Goal: Transaction & Acquisition: Purchase product/service

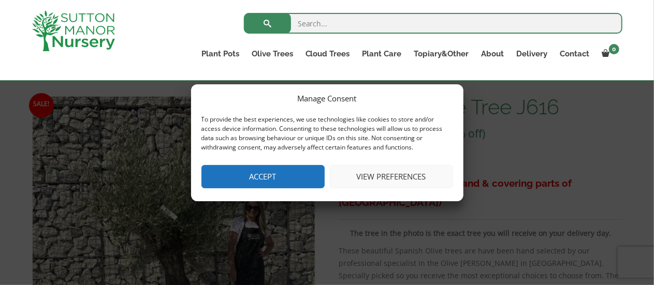
click at [254, 186] on button "Accept" at bounding box center [262, 176] width 123 height 23
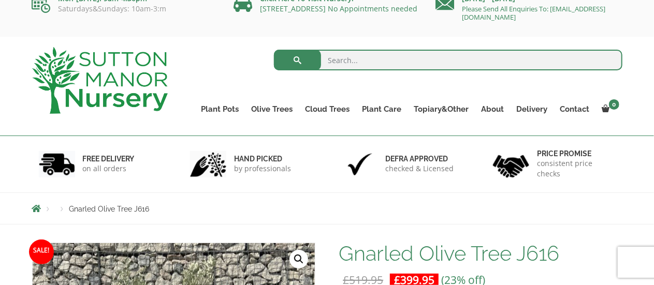
scroll to position [3, 0]
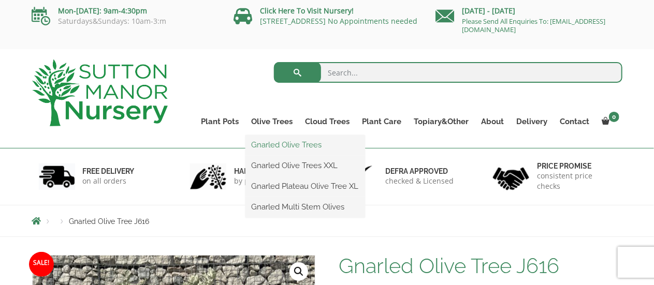
click at [288, 143] on link "Gnarled Olive Trees" at bounding box center [305, 145] width 120 height 16
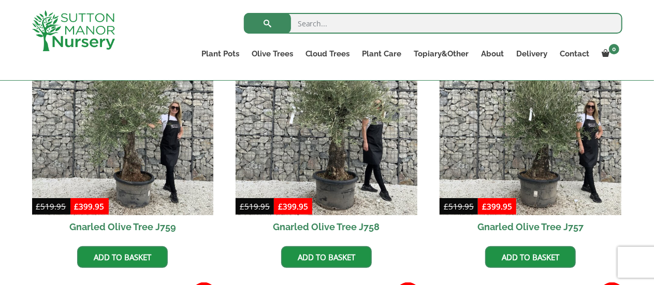
scroll to position [552, 0]
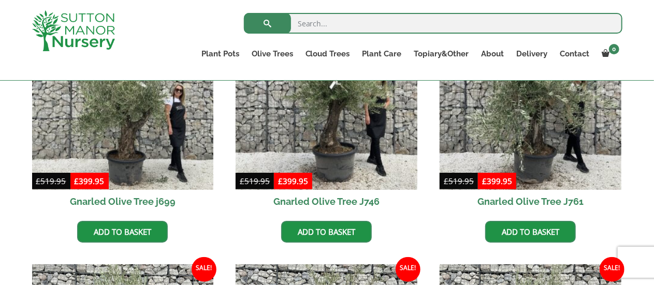
scroll to position [346, 0]
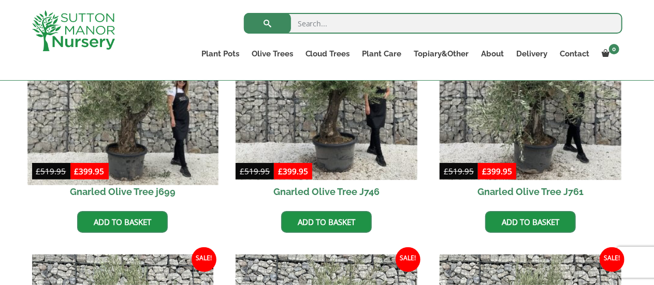
click at [160, 112] on img at bounding box center [122, 89] width 190 height 190
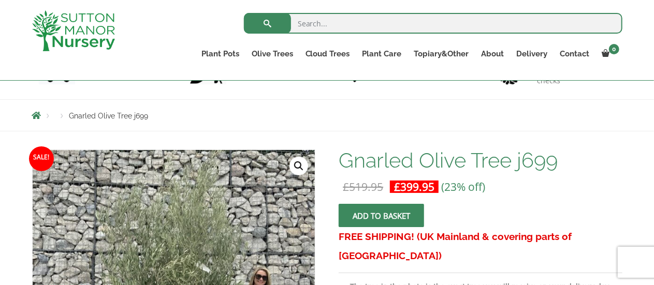
scroll to position [121, 0]
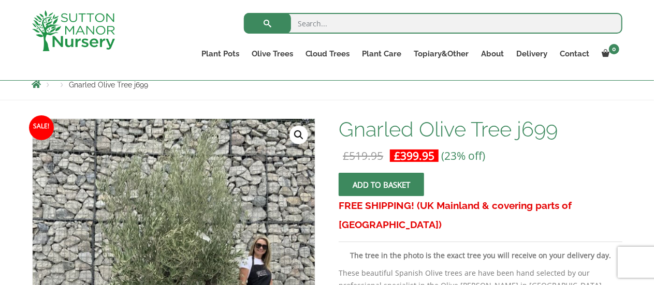
click at [381, 184] on span "submit" at bounding box center [381, 184] width 0 height 0
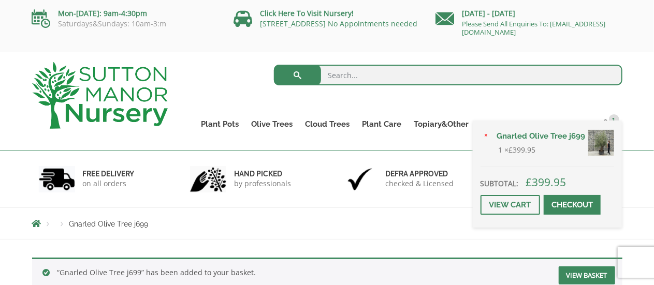
click at [609, 121] on div "× Gnarled Olive Tree j699 1 × £ 399.95 Subtotal: £ 399.95 View cart Checkout" at bounding box center [547, 174] width 149 height 107
click at [509, 199] on link "View cart" at bounding box center [510, 205] width 60 height 20
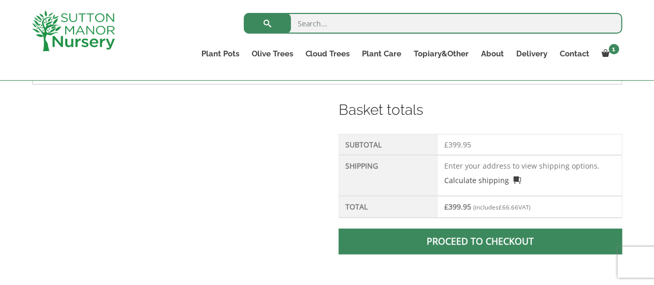
scroll to position [419, 0]
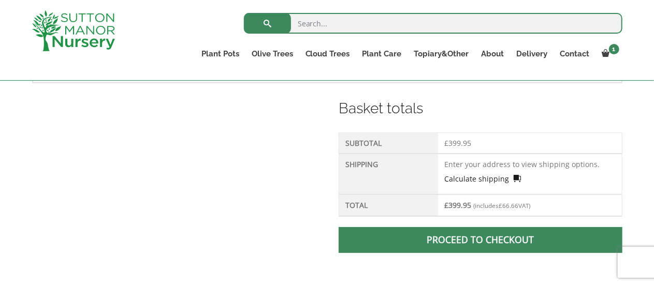
click at [504, 174] on link "Calculate shipping" at bounding box center [482, 178] width 77 height 11
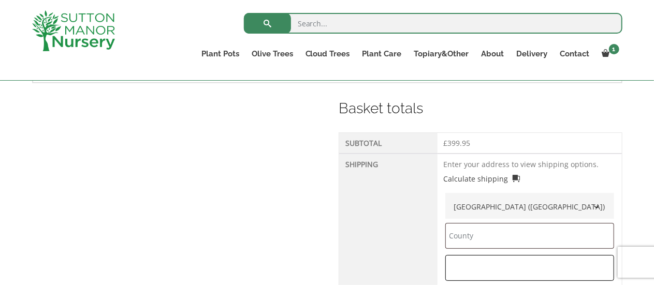
click at [479, 267] on input "text" at bounding box center [529, 268] width 169 height 26
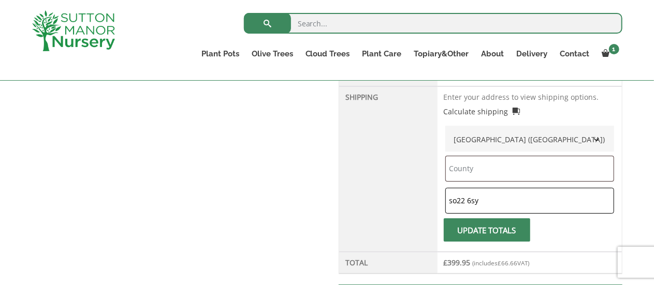
scroll to position [505, 0]
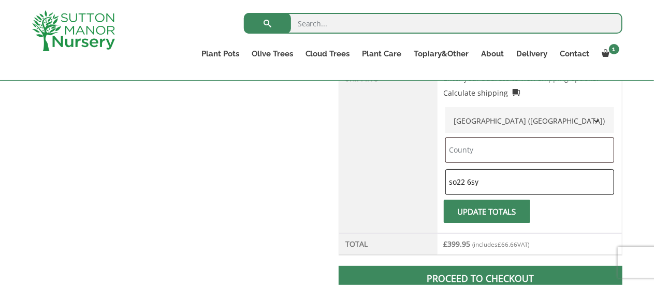
type input "so22 6sy"
click at [487, 211] on span "submit" at bounding box center [487, 211] width 0 height 0
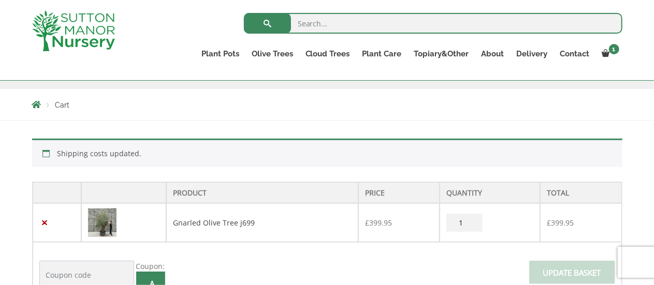
scroll to position [0, 0]
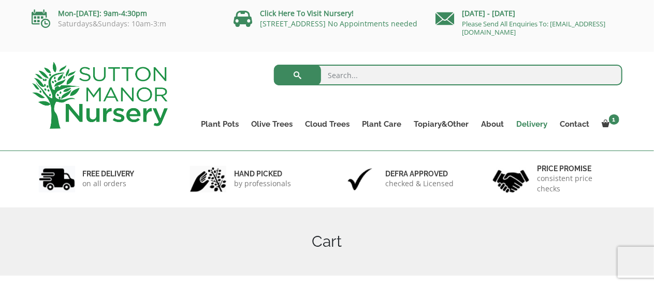
click at [518, 120] on link "Delivery" at bounding box center [531, 124] width 43 height 14
click at [369, 73] on input "search" at bounding box center [448, 75] width 348 height 21
type input "banana"
click at [274, 65] on button "submit" at bounding box center [297, 75] width 47 height 21
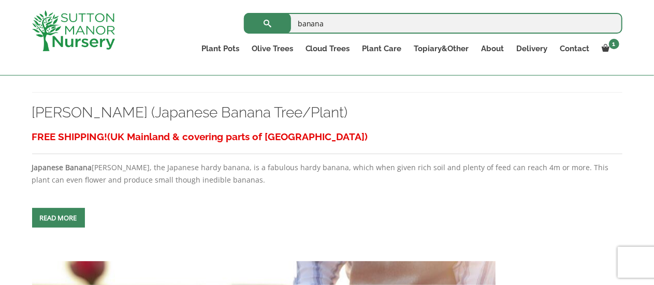
scroll to position [611, 0]
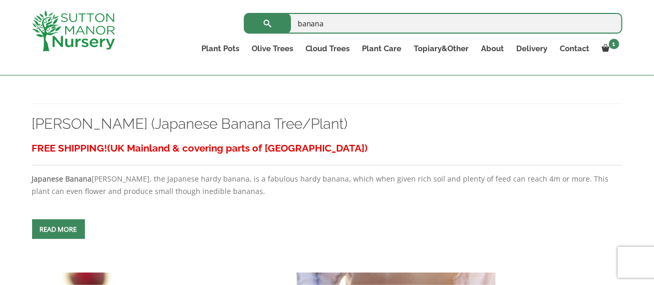
click at [58, 229] on span at bounding box center [58, 229] width 0 height 0
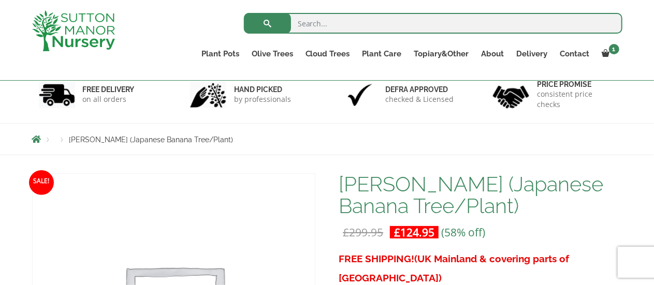
scroll to position [47, 0]
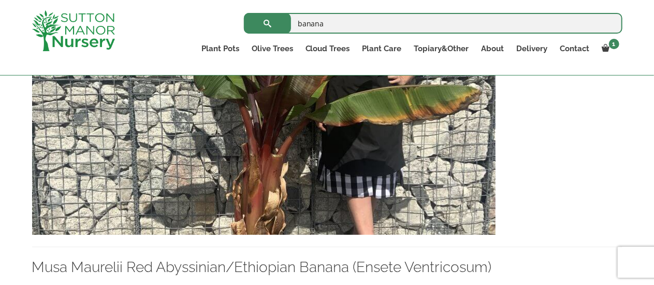
scroll to position [294, 0]
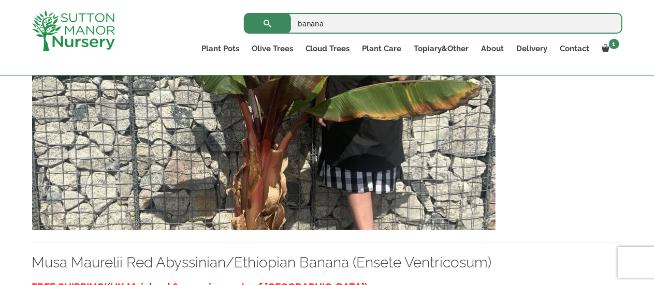
click at [388, 178] on img at bounding box center [263, 119] width 463 height 223
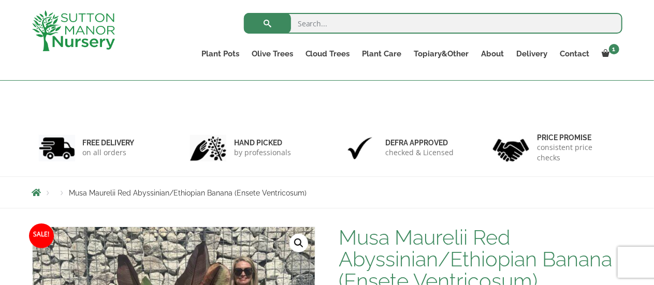
scroll to position [1, 0]
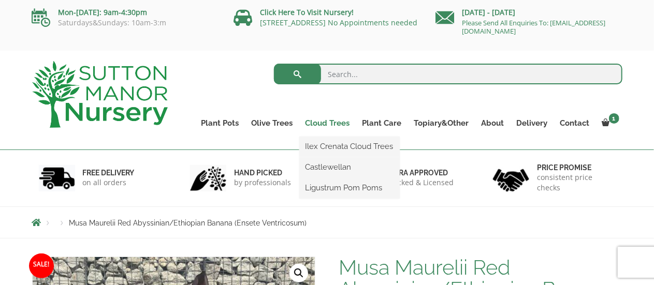
click at [331, 116] on link "Cloud Trees" at bounding box center [327, 123] width 57 height 14
click at [335, 124] on link "Cloud Trees" at bounding box center [327, 123] width 57 height 14
click at [325, 145] on link "Ilex Crenata Cloud Trees" at bounding box center [349, 147] width 100 height 16
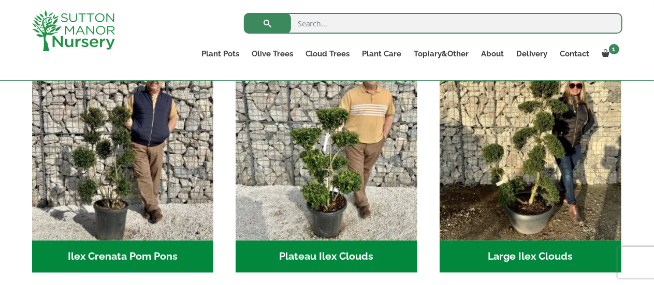
scroll to position [9, 0]
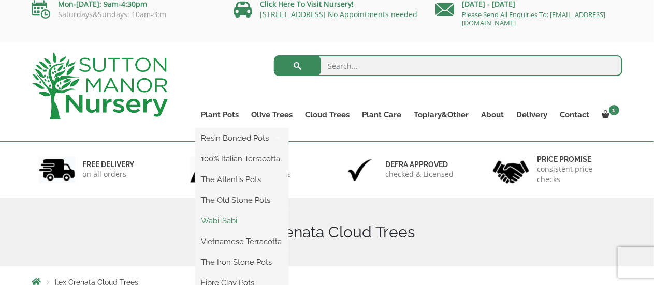
click at [221, 223] on link "Wabi-Sabi" at bounding box center [241, 221] width 93 height 16
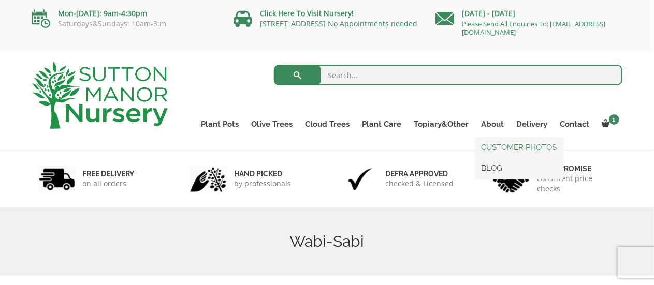
click at [491, 150] on link "CUSTOMER PHOTOS" at bounding box center [519, 148] width 88 height 16
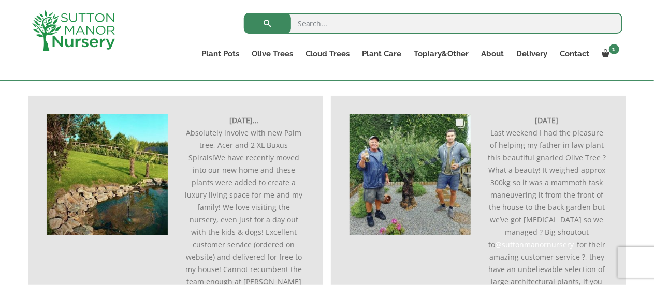
scroll to position [468, 0]
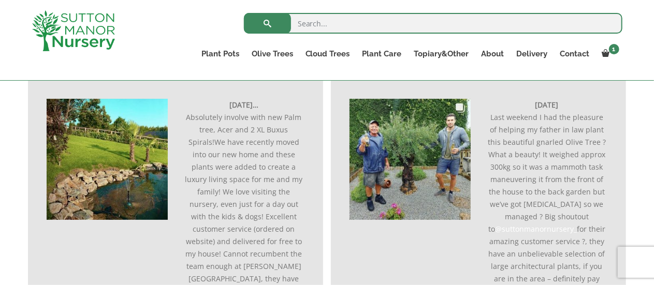
click at [407, 170] on img at bounding box center [409, 159] width 121 height 121
click at [461, 108] on img at bounding box center [409, 159] width 121 height 121
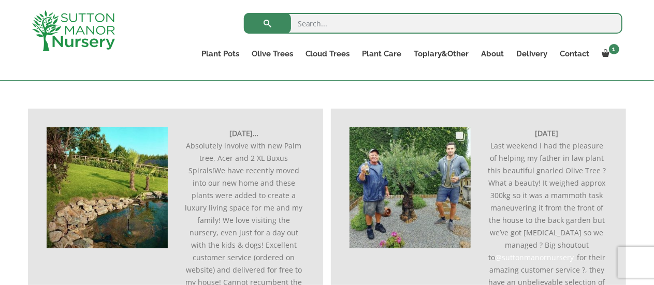
scroll to position [512, 0]
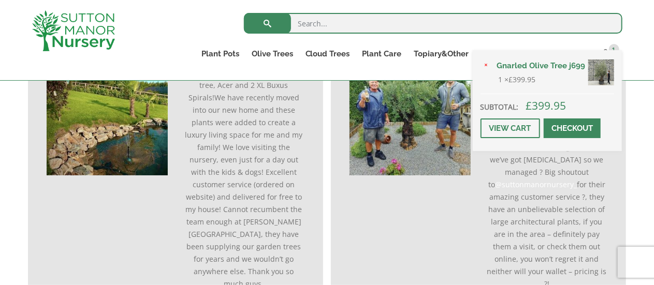
click at [607, 51] on div "× Gnarled Olive Tree j699 1 × £ 399.95 Subtotal: £ 399.95 View cart Checkout" at bounding box center [547, 100] width 149 height 101
click at [561, 65] on link "Gnarled Olive Tree j699" at bounding box center [552, 66] width 123 height 16
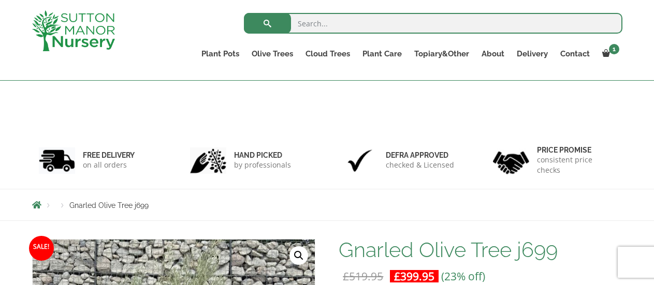
scroll to position [231, 0]
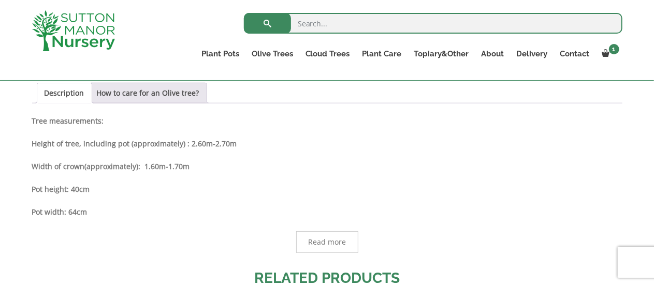
scroll to position [540, 0]
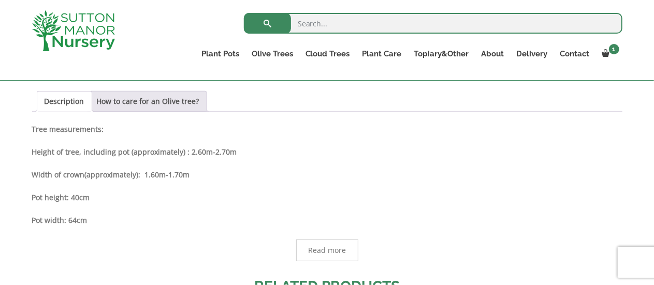
click at [320, 249] on span "Read more" at bounding box center [327, 250] width 38 height 7
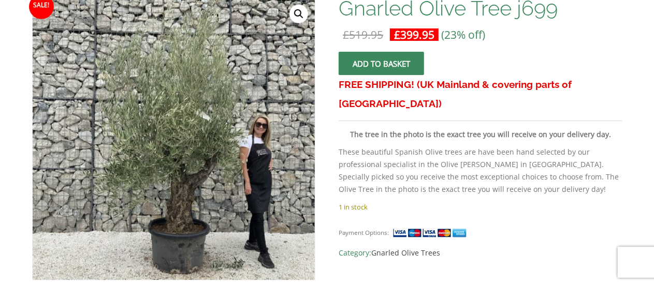
scroll to position [0, 0]
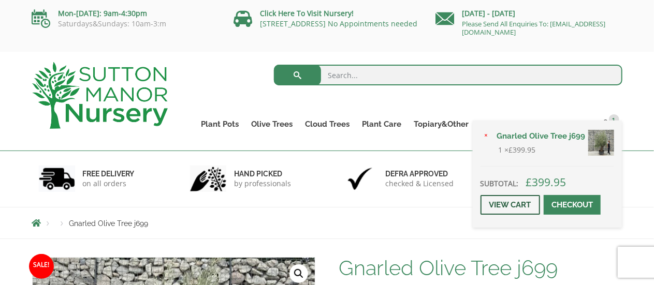
click at [509, 200] on link "View cart" at bounding box center [510, 205] width 60 height 20
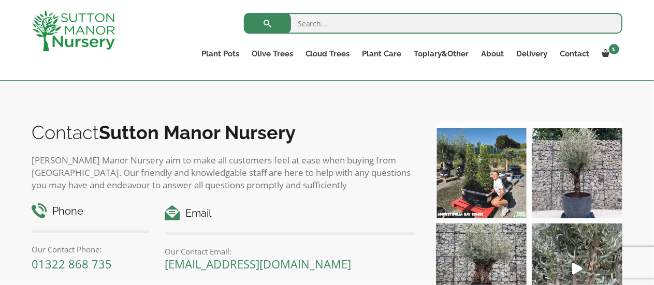
scroll to position [816, 0]
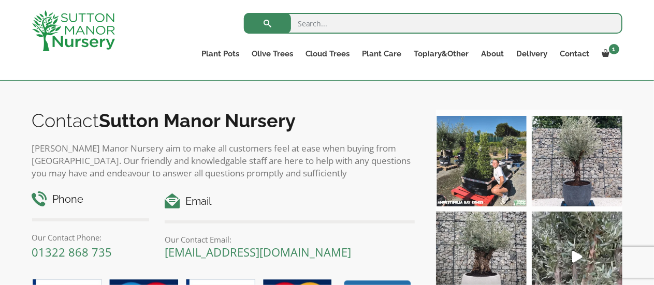
drag, startPoint x: 628, startPoint y: 199, endPoint x: 623, endPoint y: 132, distance: 67.5
click at [623, 132] on div "suttonmanornursery_ 🇬🇧 The UK's Leading Suppliers Of Plants & Pots Visitors wel…" at bounding box center [529, 217] width 202 height 231
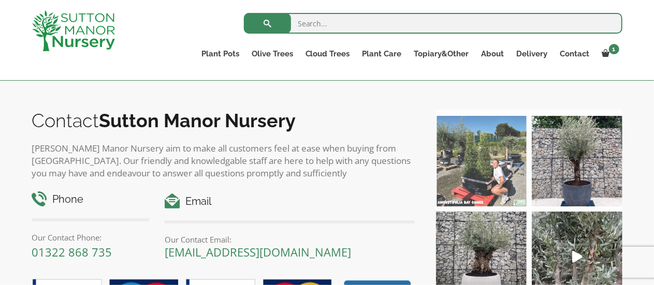
click at [467, 166] on img at bounding box center [481, 161] width 91 height 91
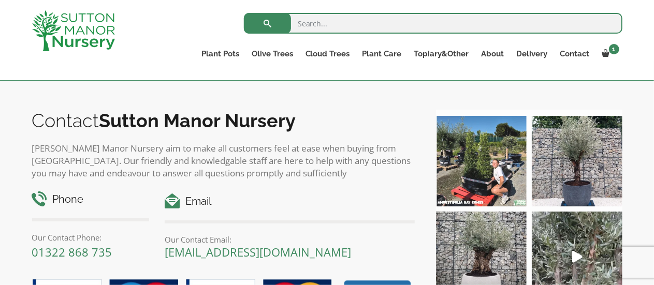
click at [306, 27] on input "search" at bounding box center [433, 23] width 378 height 21
type input "yucca"
click at [244, 13] on button "submit" at bounding box center [267, 23] width 47 height 21
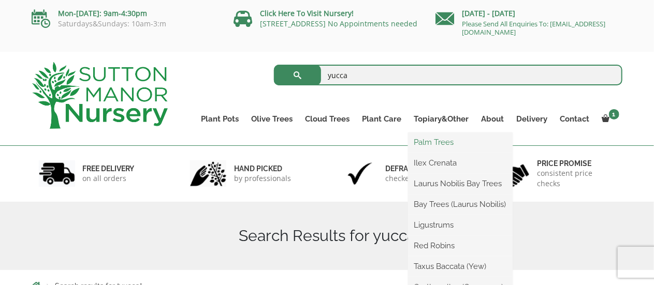
click at [436, 141] on link "Palm Trees" at bounding box center [460, 143] width 105 height 16
